Goal: Browse casually: Explore the website without a specific task or goal

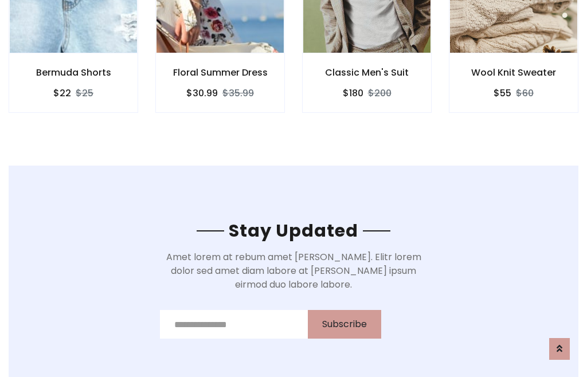
scroll to position [1726, 0]
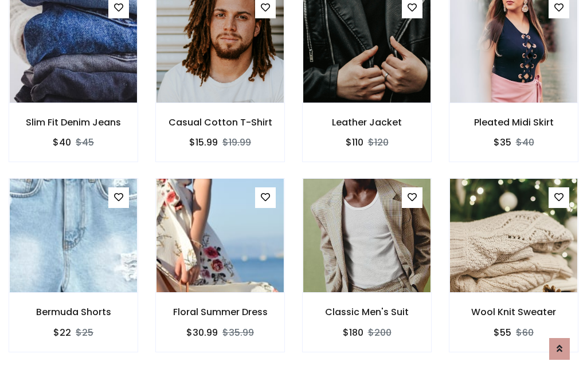
click at [293, 188] on div "Classic Men's Suit $180 $200" at bounding box center [366, 273] width 147 height 190
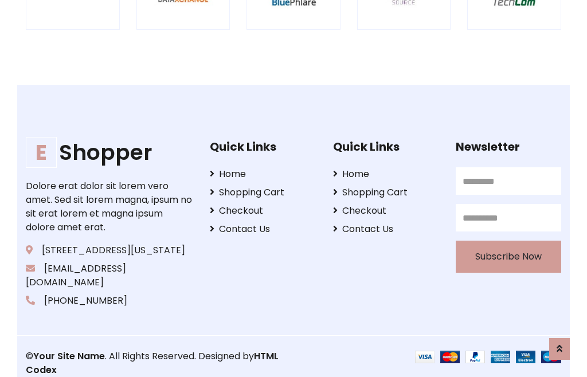
scroll to position [2182, 0]
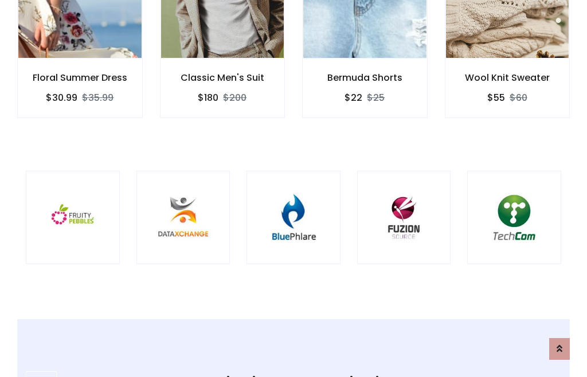
click at [293, 189] on img at bounding box center [293, 217] width 65 height 65
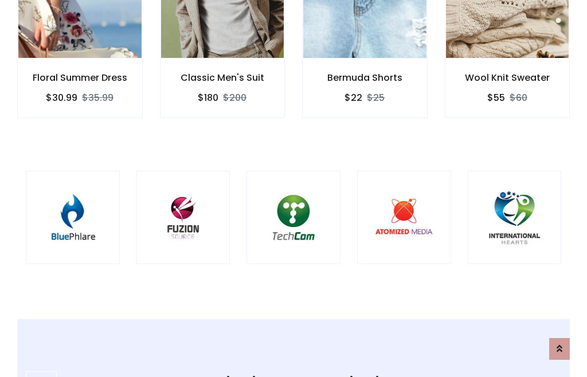
click at [293, 189] on img at bounding box center [293, 217] width 65 height 65
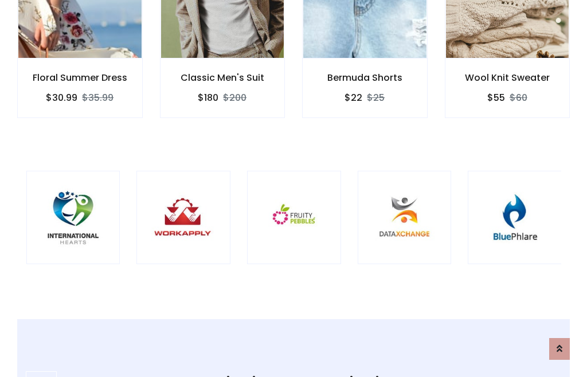
scroll to position [0, 0]
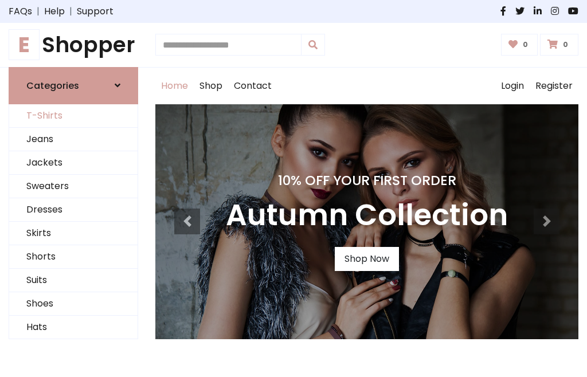
click at [73, 116] on link "T-Shirts" at bounding box center [73, 115] width 128 height 23
click at [73, 45] on h1 "E Shopper" at bounding box center [74, 45] width 130 height 26
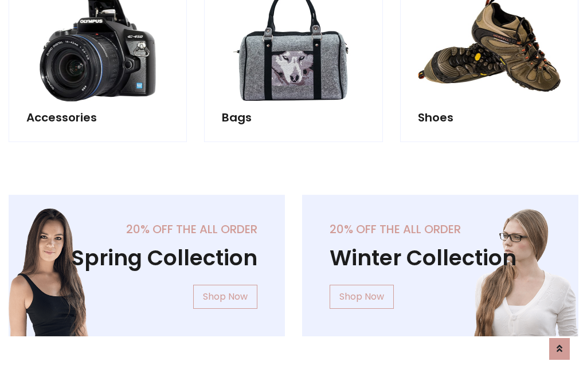
scroll to position [1114, 0]
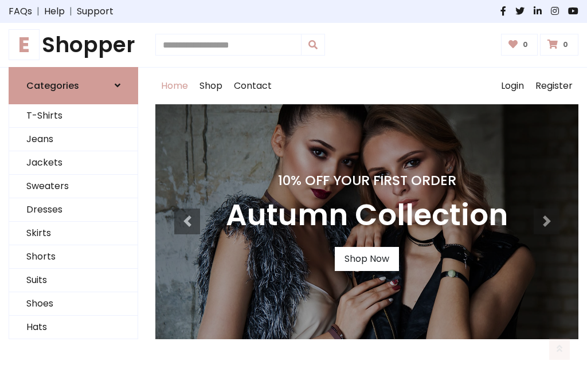
scroll to position [376, 0]
